Goal: Task Accomplishment & Management: Complete application form

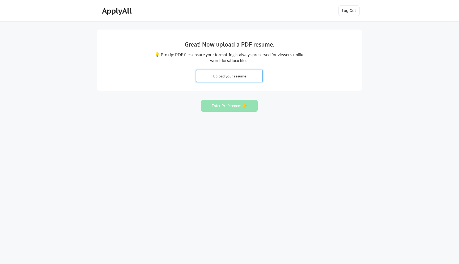
click at [228, 74] on input "file" at bounding box center [229, 75] width 66 height 11
type input "C:\fakepath\resume.pdf"
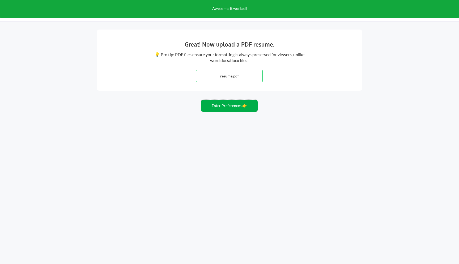
click at [247, 108] on button "Enter Preferences 👉" at bounding box center [229, 106] width 57 height 12
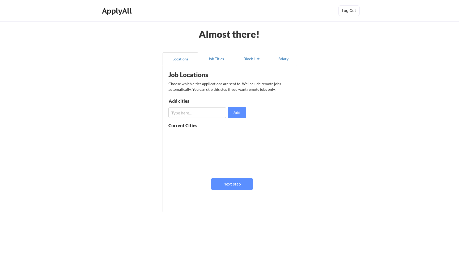
click at [205, 110] on input "input" at bounding box center [197, 112] width 58 height 11
click at [210, 60] on button "Job Titles" at bounding box center [216, 58] width 36 height 13
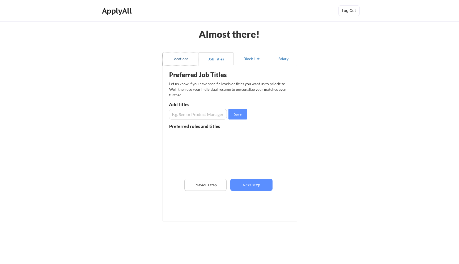
click at [185, 57] on button "Locations" at bounding box center [181, 58] width 36 height 13
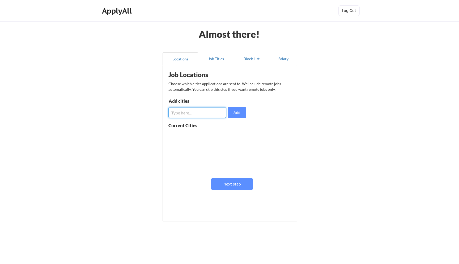
click at [198, 109] on input "input" at bounding box center [197, 112] width 58 height 11
click at [248, 66] on div "Preferred Job Titles Let us know if you have specific levels or titles you want…" at bounding box center [230, 143] width 135 height 156
click at [250, 64] on button "Block List" at bounding box center [252, 58] width 36 height 13
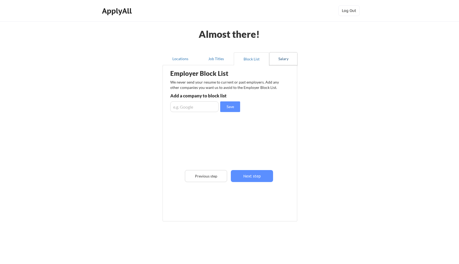
click at [281, 60] on button "Salary" at bounding box center [283, 58] width 28 height 13
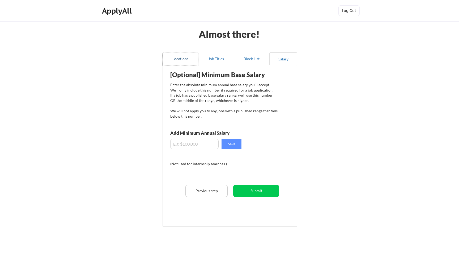
click at [192, 60] on button "Locations" at bounding box center [181, 58] width 36 height 13
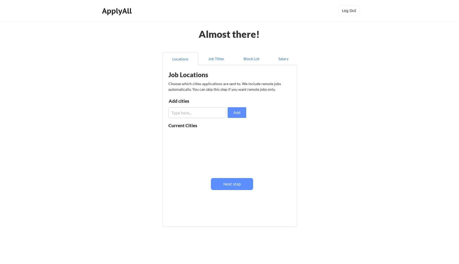
click at [201, 113] on input "input" at bounding box center [197, 112] width 58 height 11
type input "San Fransico"
click at [244, 112] on button "Add" at bounding box center [237, 112] width 19 height 11
click at [230, 135] on button at bounding box center [230, 136] width 4 height 4
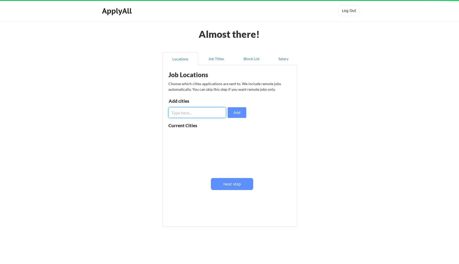
click at [203, 111] on input "input" at bounding box center [197, 112] width 58 height 11
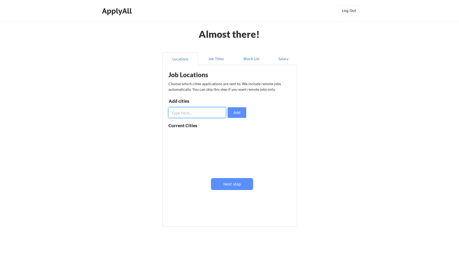
paste input "[GEOGRAPHIC_DATA]"
type input "[GEOGRAPHIC_DATA]"
click at [241, 113] on button "Add" at bounding box center [237, 112] width 19 height 11
click at [206, 109] on input "input" at bounding box center [197, 112] width 58 height 11
type input "New York City"
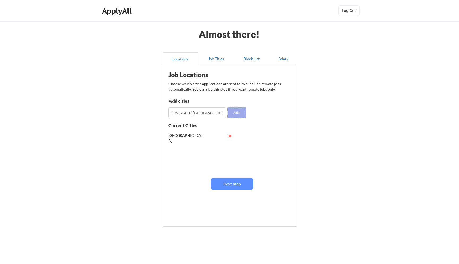
click at [244, 113] on button "Add" at bounding box center [237, 112] width 19 height 11
click at [206, 111] on input "input" at bounding box center [197, 112] width 58 height 11
type input "Seattle"
click at [189, 114] on input "input" at bounding box center [197, 112] width 58 height 11
paste input "Seattle"
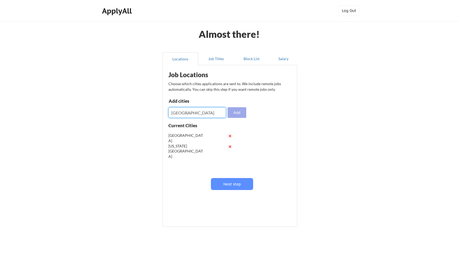
type input "Seattle"
click at [243, 112] on button "Add" at bounding box center [237, 112] width 19 height 11
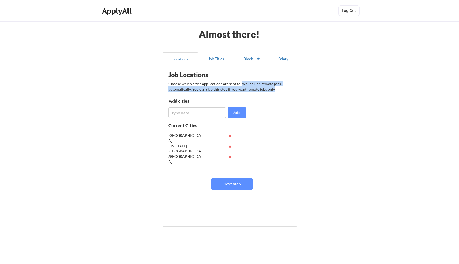
drag, startPoint x: 241, startPoint y: 83, endPoint x: 282, endPoint y: 90, distance: 41.5
click at [282, 90] on div "Choose which cities applications are sent to. We include remote jobs automatica…" at bounding box center [229, 86] width 122 height 11
click at [222, 62] on button "Job Titles" at bounding box center [216, 58] width 36 height 13
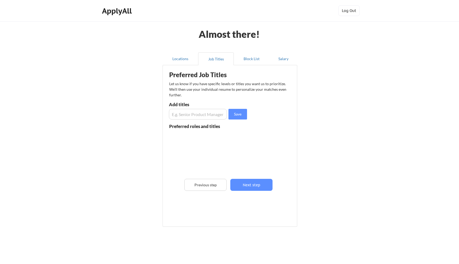
click at [206, 114] on input "input" at bounding box center [198, 114] width 58 height 11
type input "Site Reliability Engineer"
click at [230, 115] on button "Save" at bounding box center [238, 114] width 19 height 11
click at [215, 115] on input "input" at bounding box center [198, 114] width 58 height 11
type input "Backend Engineer"
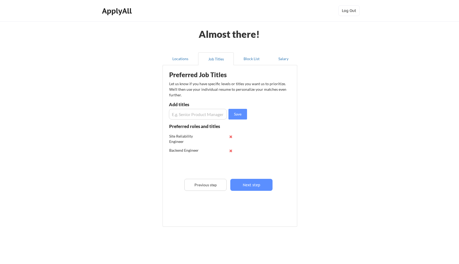
click at [215, 114] on input "input" at bounding box center [198, 114] width 58 height 11
type input "Software Engineer"
click at [180, 54] on button "Locations" at bounding box center [181, 58] width 36 height 13
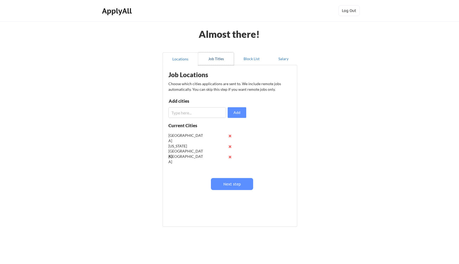
click at [218, 63] on button "Job Titles" at bounding box center [216, 58] width 36 height 13
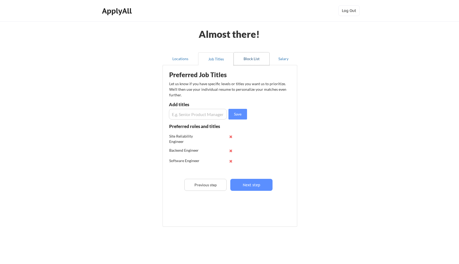
click at [243, 63] on button "Block List" at bounding box center [252, 58] width 36 height 13
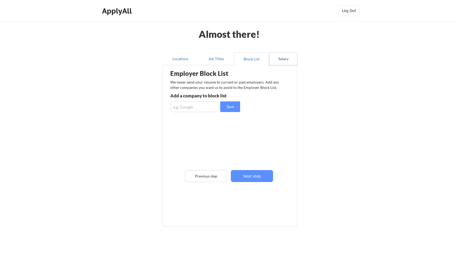
click at [288, 56] on button "Salary" at bounding box center [283, 58] width 28 height 13
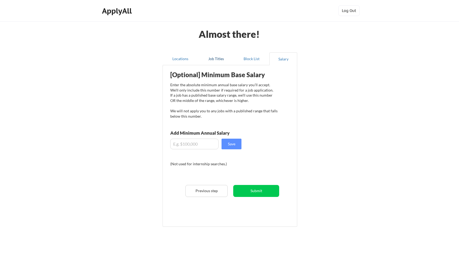
click at [208, 60] on button "Job Titles" at bounding box center [216, 58] width 36 height 13
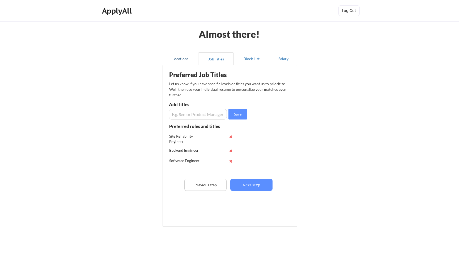
click at [192, 58] on button "Locations" at bounding box center [181, 58] width 36 height 13
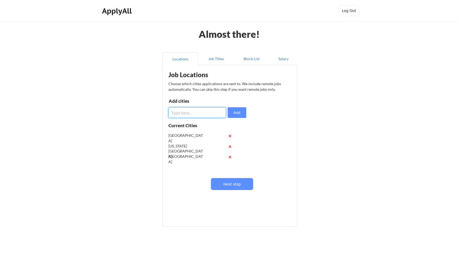
click at [183, 115] on input "input" at bounding box center [197, 112] width 58 height 11
click at [175, 114] on input "input" at bounding box center [197, 112] width 58 height 11
click at [193, 110] on input "input" at bounding box center [197, 112] width 58 height 11
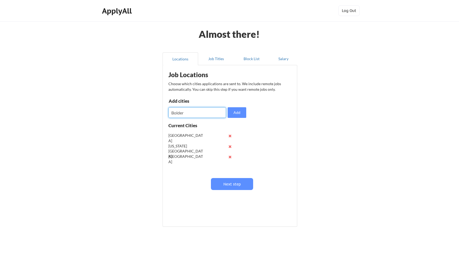
click at [193, 110] on input "input" at bounding box center [197, 112] width 58 height 11
paste input "Boulder"
type input "Boulder"
click at [242, 115] on button "Add" at bounding box center [237, 112] width 19 height 11
click at [195, 113] on input "input" at bounding box center [197, 112] width 58 height 11
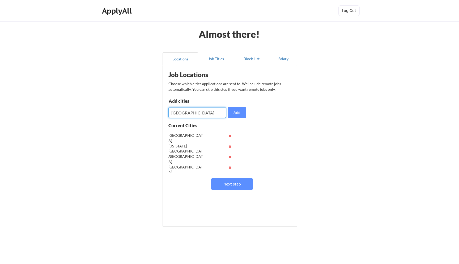
type input "Toronto"
click at [184, 108] on input "input" at bounding box center [197, 112] width 58 height 11
click at [246, 114] on button "Add" at bounding box center [237, 112] width 19 height 11
click at [198, 110] on input "input" at bounding box center [197, 112] width 58 height 11
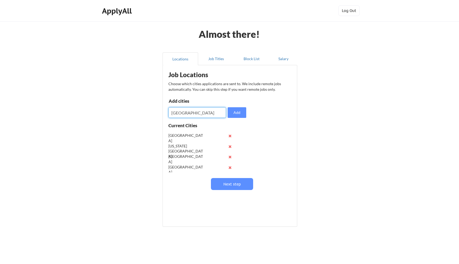
type input "Denver"
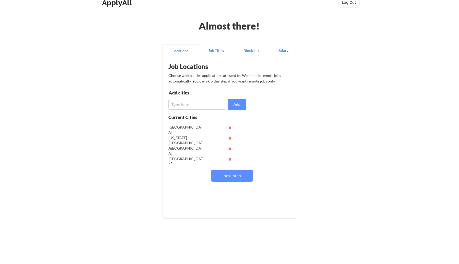
scroll to position [11, 0]
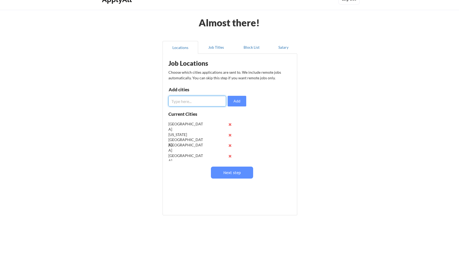
click at [194, 102] on input "input" at bounding box center [197, 101] width 58 height 11
type input "Denver"
click at [233, 99] on button "Add" at bounding box center [237, 101] width 19 height 11
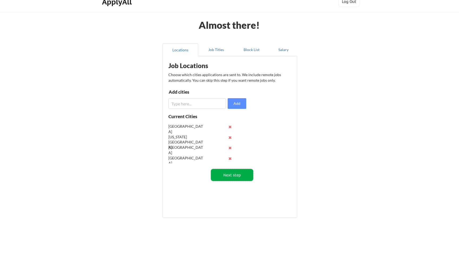
click at [226, 175] on button "Next step" at bounding box center [232, 175] width 42 height 12
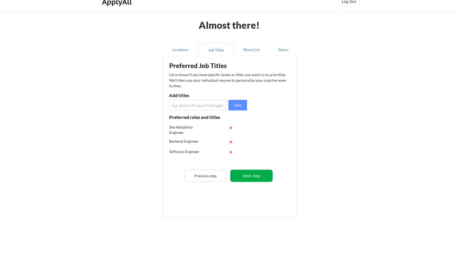
click at [252, 174] on button "Next step" at bounding box center [251, 176] width 42 height 12
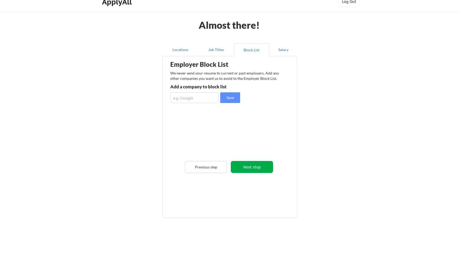
click at [253, 169] on button "Next step" at bounding box center [252, 167] width 42 height 12
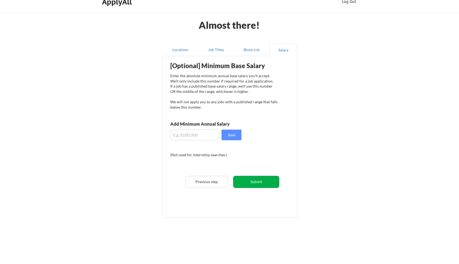
click at [261, 180] on button "Submit" at bounding box center [256, 182] width 46 height 12
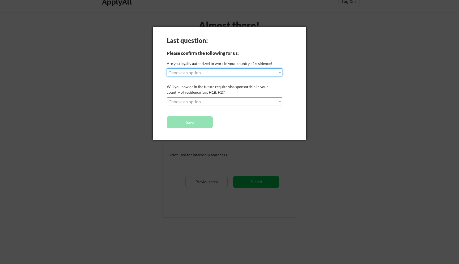
click at [221, 70] on select "Choose an option... Yes, I am a US Citizen Yes, I am a Canadian Citizen Yes, I …" at bounding box center [225, 72] width 116 height 8
select select ""yes__i_am_a_us_citizen""
click at [167, 68] on select "Choose an option... Yes, I am a US Citizen Yes, I am a Canadian Citizen Yes, I …" at bounding box center [225, 72] width 116 height 8
click at [215, 101] on select "Choose an option... No, I will not need sponsorship Yes, I will need sponsorship" at bounding box center [225, 101] width 116 height 8
select select ""no__i_will_not_need_sponsorship""
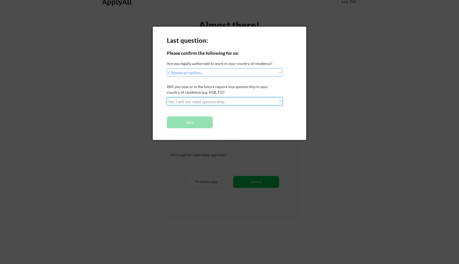
click at [167, 97] on select "Choose an option... No, I will not need sponsorship Yes, I will need sponsorship" at bounding box center [225, 101] width 116 height 8
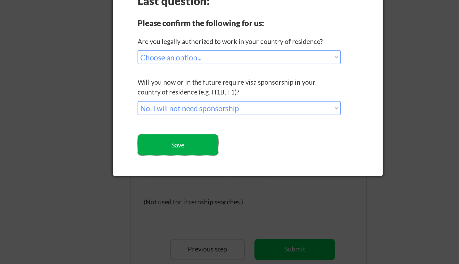
click at [196, 121] on button "Save" at bounding box center [190, 122] width 46 height 12
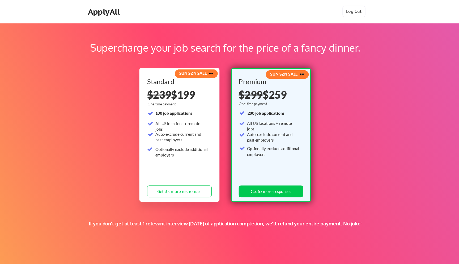
click at [303, 49] on div "Supercharge your job search for the price of a fancy dinner." at bounding box center [229, 44] width 391 height 14
click at [213, 67] on strong "SUN SZN SALE 🕶️" at bounding box center [203, 68] width 32 height 5
click at [350, 13] on button "Log Out" at bounding box center [349, 10] width 21 height 11
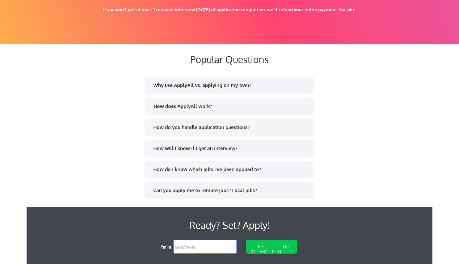
scroll to position [927, 0]
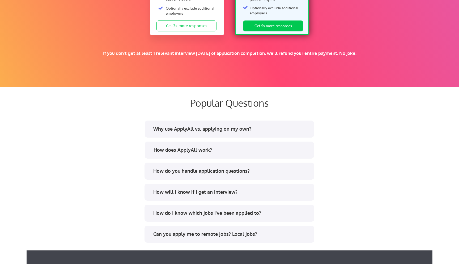
click at [208, 134] on div "Why use ApplyAll vs. applying on my own?" at bounding box center [229, 128] width 169 height 17
click at [208, 131] on div "Why use ApplyAll vs. applying on my own?" at bounding box center [231, 128] width 156 height 7
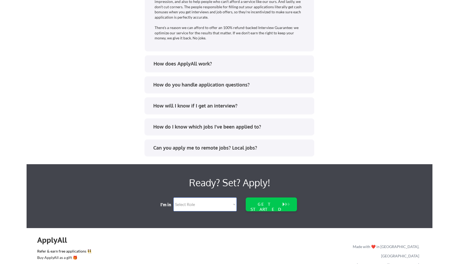
scroll to position [1229, 0]
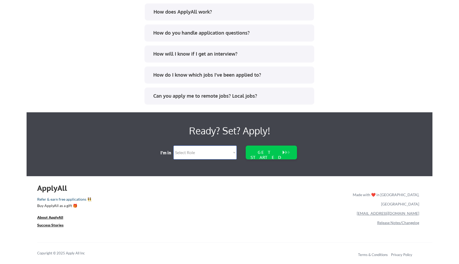
click at [67, 197] on link "Refer & earn free applications 👯‍♀️" at bounding box center [139, 200] width 205 height 6
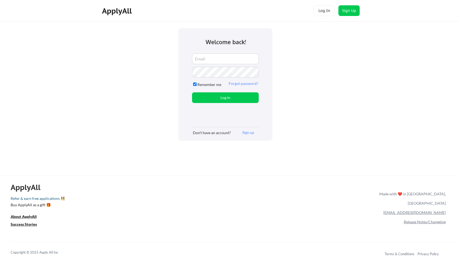
type input "calebaguirreleon@gmail.com"
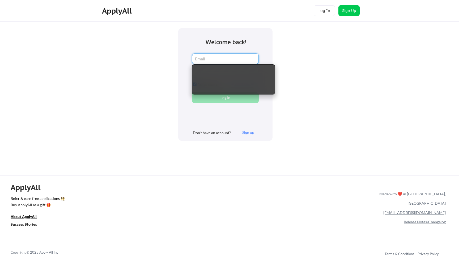
type input "calebaguirreleon@gmail.com"
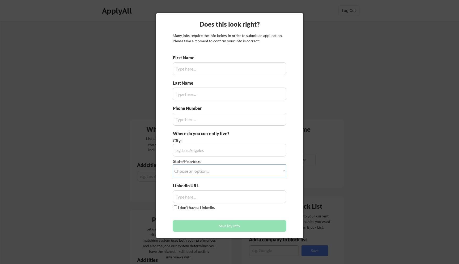
click at [315, 71] on div at bounding box center [229, 132] width 459 height 264
click at [320, 153] on div at bounding box center [229, 132] width 459 height 264
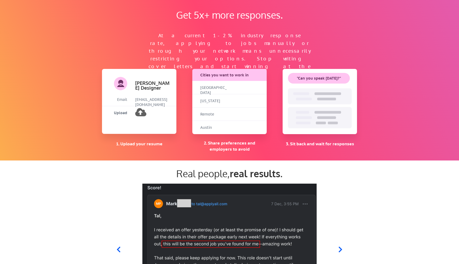
scroll to position [338, 0]
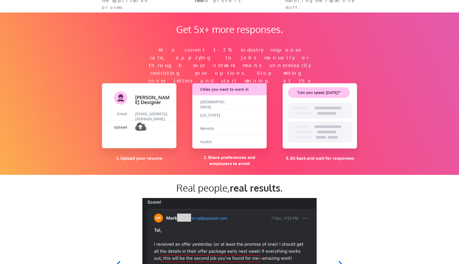
click at [205, 134] on div "Remote" at bounding box center [213, 128] width 27 height 13
